Goal: Register for event/course

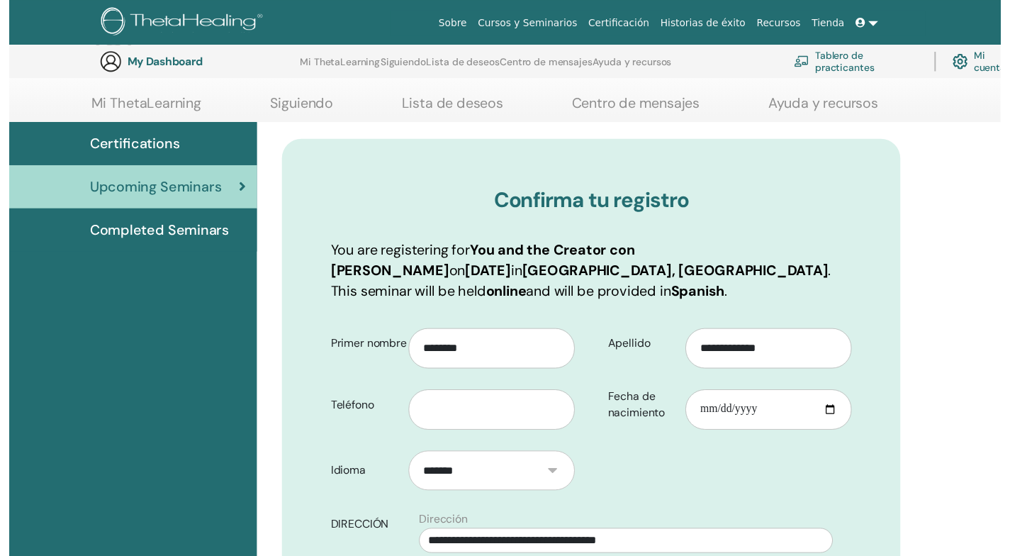
scroll to position [176, 0]
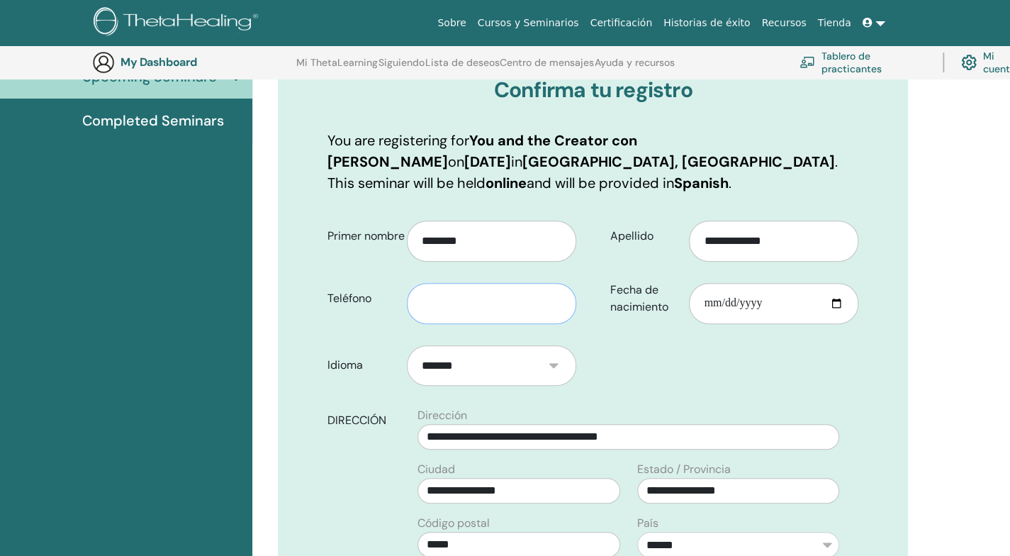
click at [461, 298] on input "text" at bounding box center [491, 303] width 169 height 41
type input "**********"
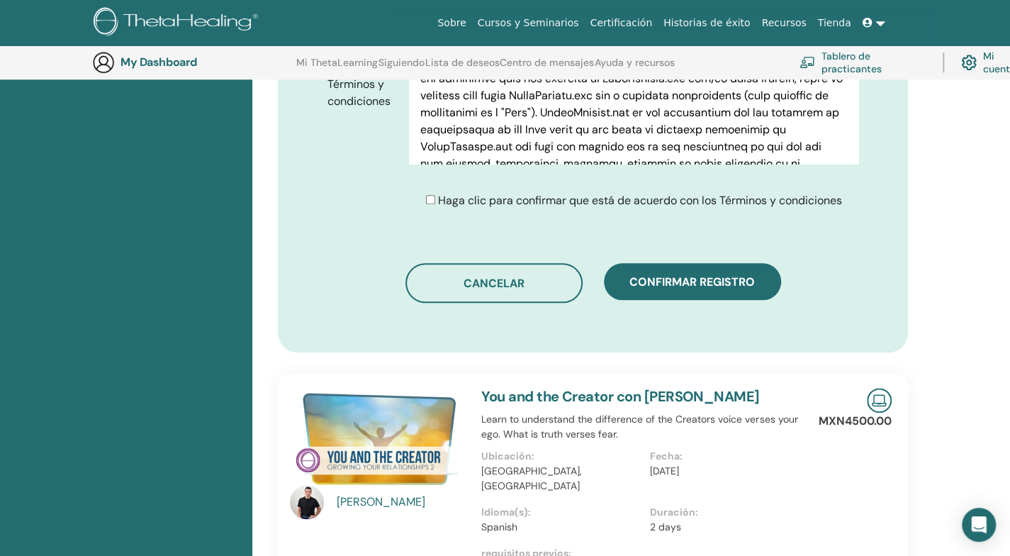
scroll to position [884, 0]
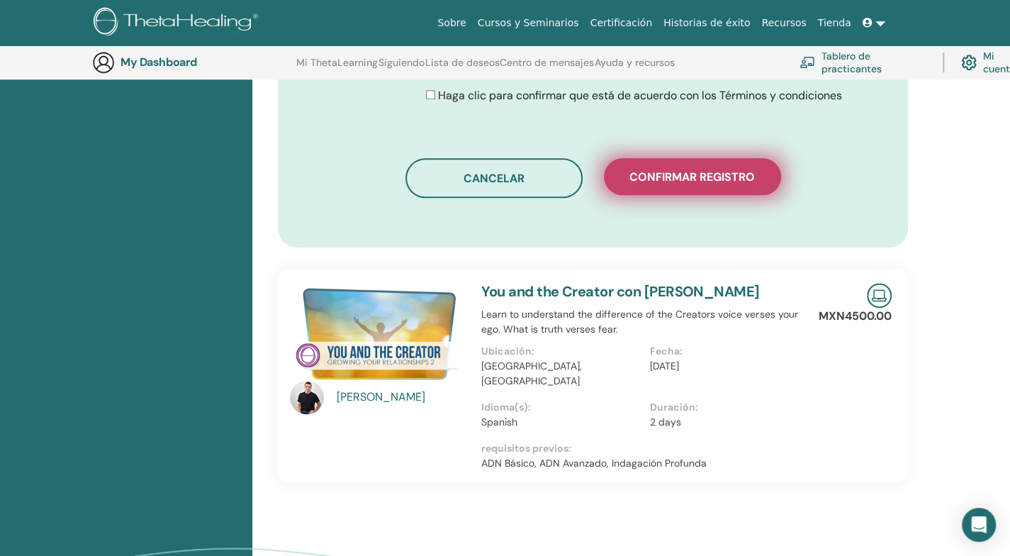
click at [671, 169] on span "Confirmar registro" at bounding box center [691, 176] width 125 height 15
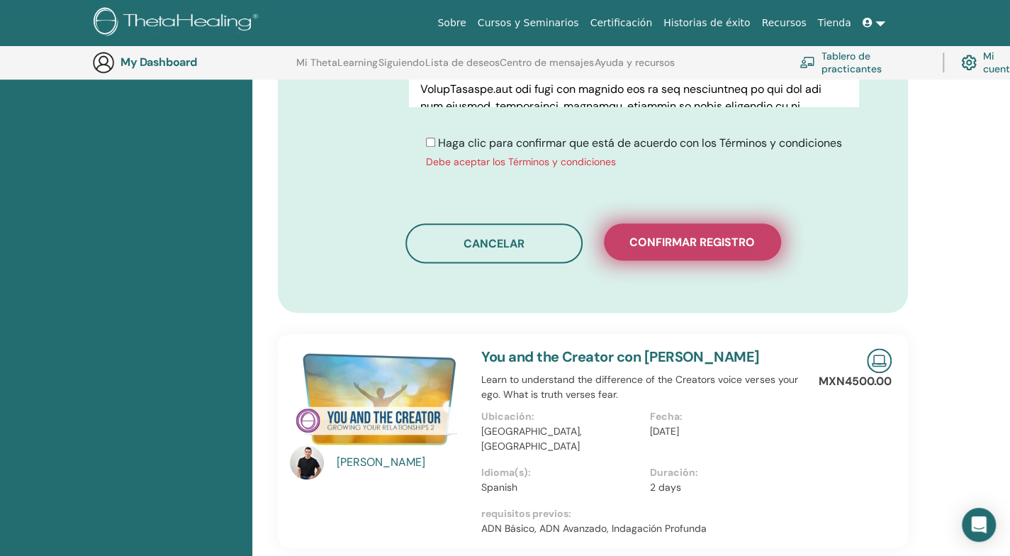
click at [710, 230] on button "Confirmar registro" at bounding box center [692, 241] width 177 height 37
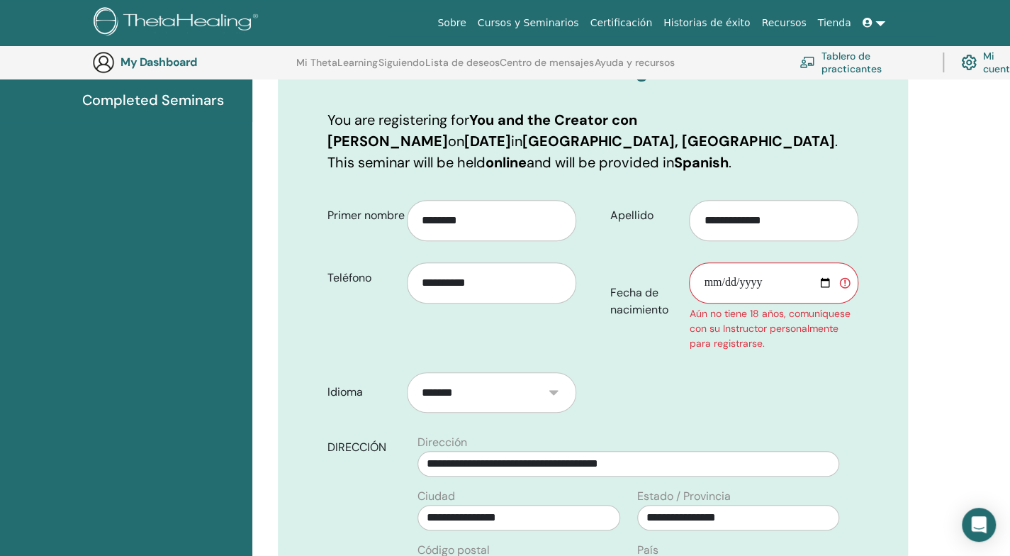
scroll to position [176, 0]
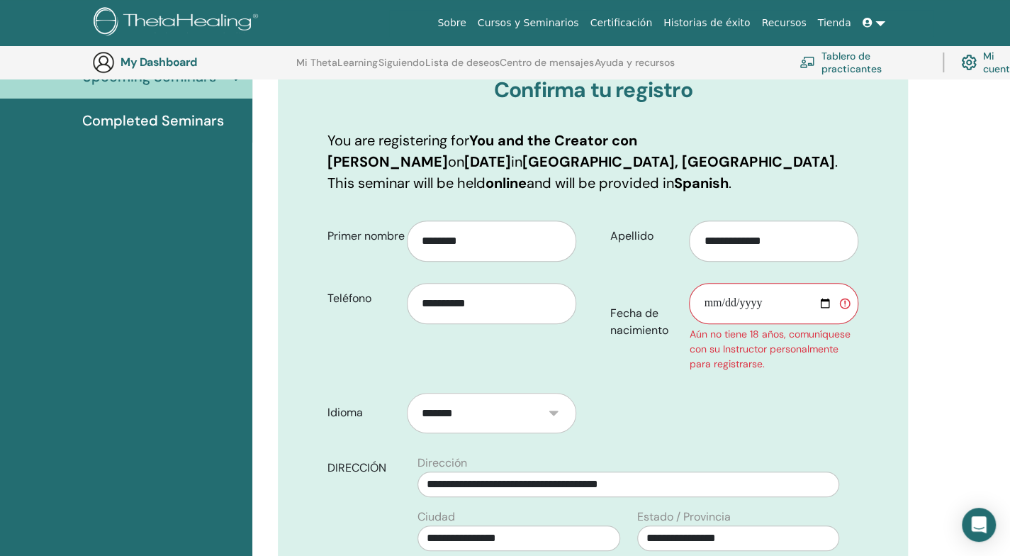
click at [710, 300] on input "Fecha de nacimiento" at bounding box center [773, 303] width 169 height 41
type input "**********"
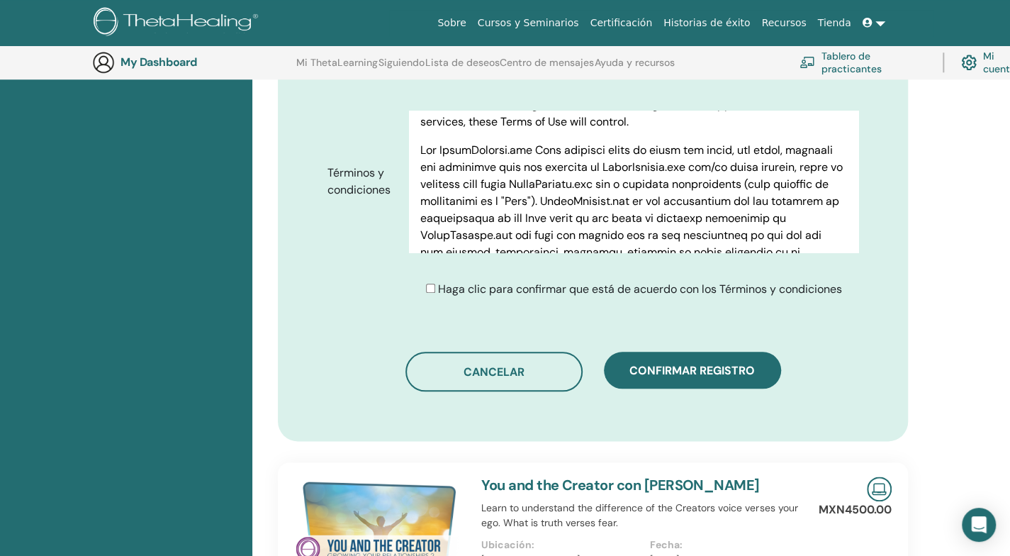
scroll to position [743, 0]
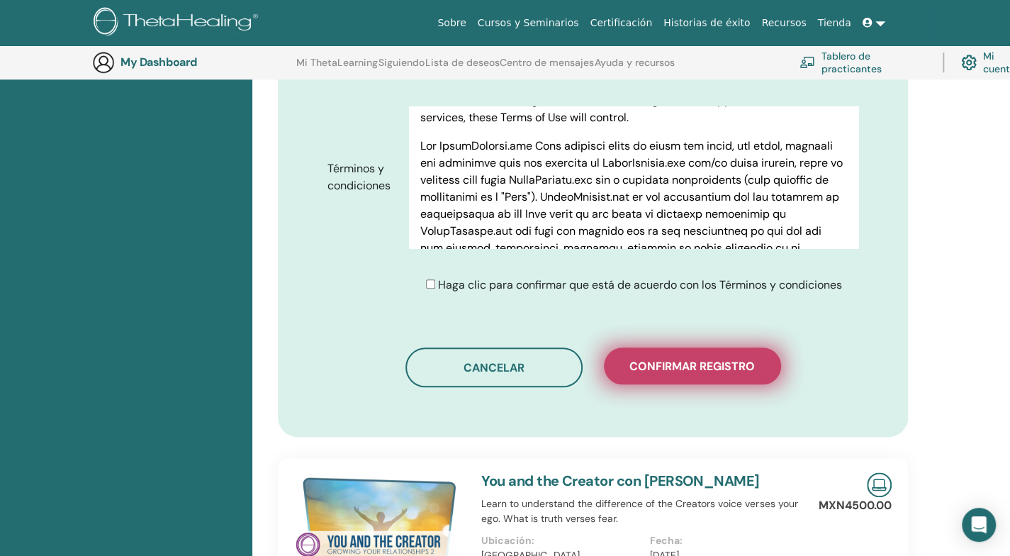
click at [664, 362] on span "Confirmar registro" at bounding box center [691, 366] width 125 height 15
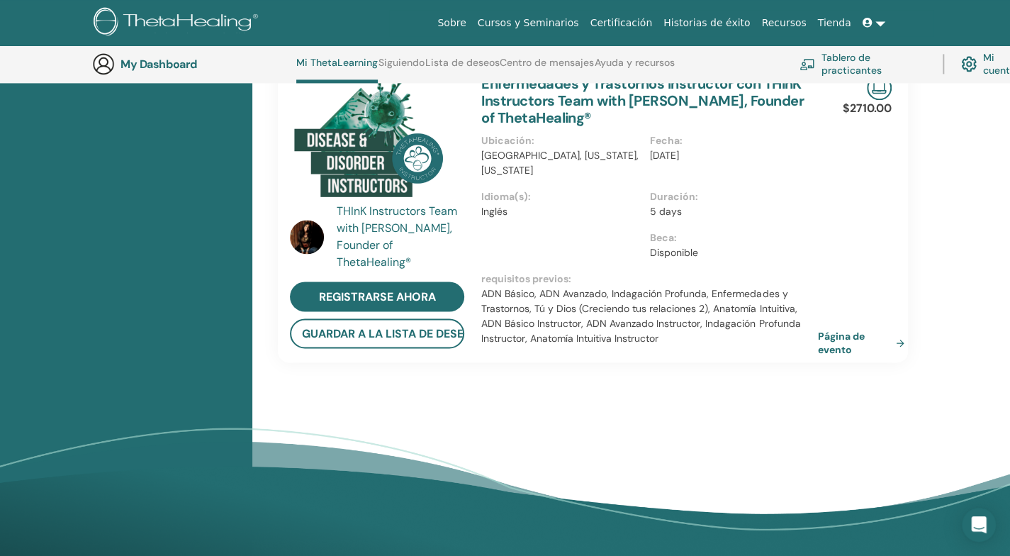
scroll to position [1029, 0]
